Goal: Use online tool/utility: Utilize a website feature to perform a specific function

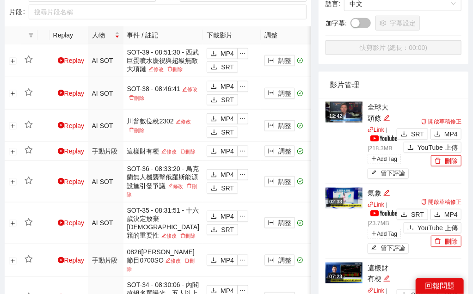
scroll to position [312, 0]
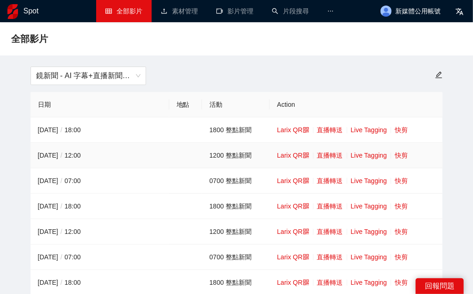
click at [400, 160] on td "Larix QR 直播轉送 Live Tagging 快剪" at bounding box center [356, 155] width 173 height 25
click at [401, 158] on link "快剪" at bounding box center [401, 155] width 13 height 7
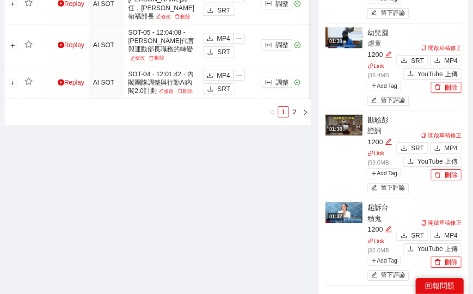
scroll to position [1156, 0]
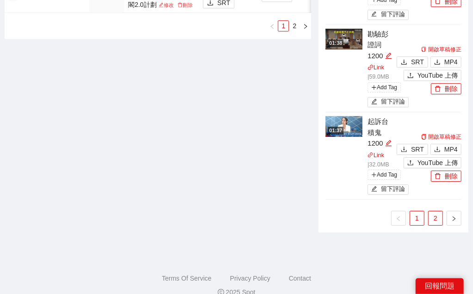
click at [437, 211] on link "2" at bounding box center [436, 218] width 14 height 14
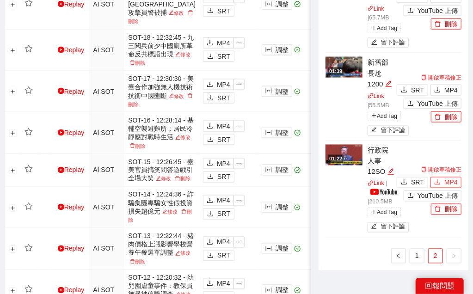
scroll to position [534, 0]
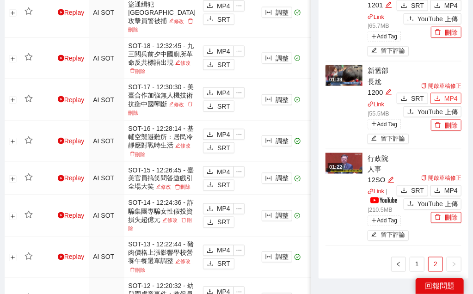
click at [445, 93] on span "MP4" at bounding box center [450, 98] width 13 height 10
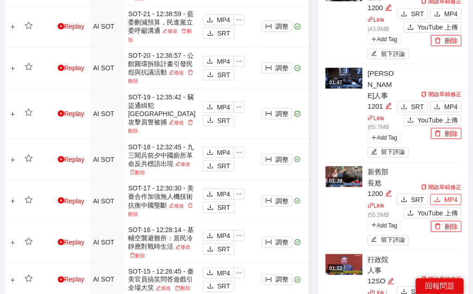
scroll to position [406, 0]
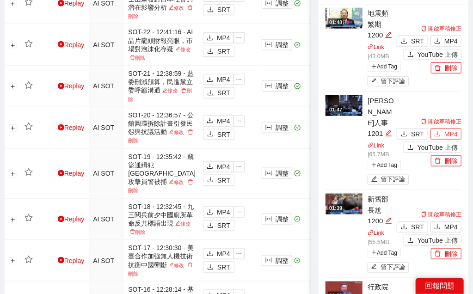
click at [450, 130] on span "MP4" at bounding box center [450, 134] width 13 height 10
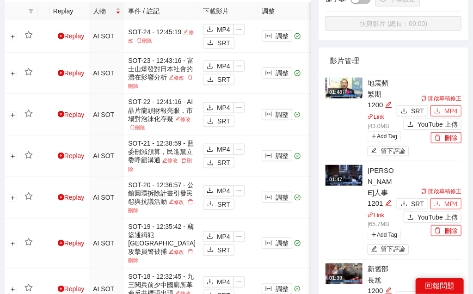
scroll to position [320, 0]
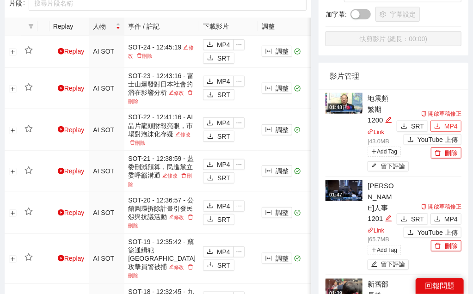
click at [450, 127] on span "MP4" at bounding box center [450, 126] width 13 height 10
